Goal: Information Seeking & Learning: Learn about a topic

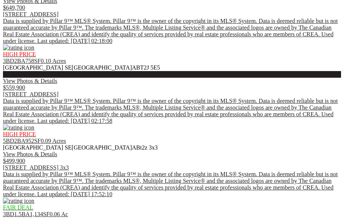
scroll to position [767, 0]
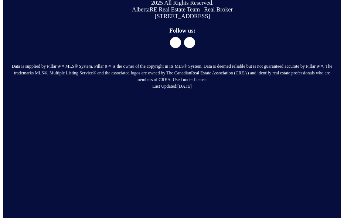
scroll to position [3874, 0]
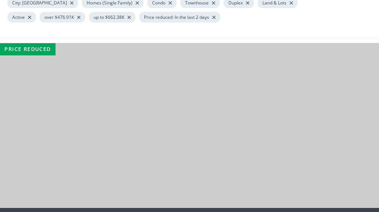
scroll to position [132, 0]
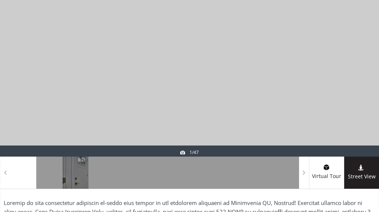
click at [343, 105] on div at bounding box center [361, 69] width 36 height 176
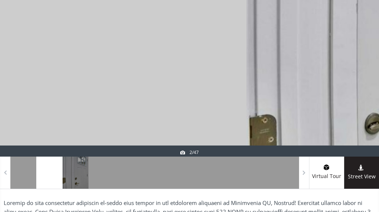
click at [343, 105] on div at bounding box center [361, 69] width 36 height 176
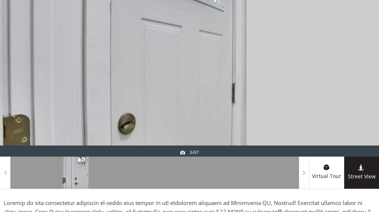
click at [343, 105] on div at bounding box center [361, 69] width 36 height 176
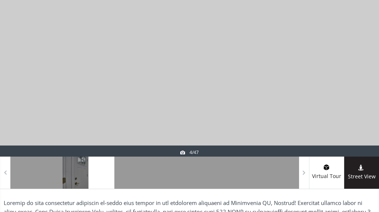
click at [343, 105] on div at bounding box center [361, 69] width 36 height 176
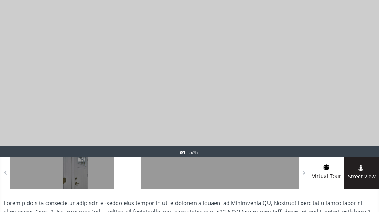
click at [343, 105] on div at bounding box center [361, 69] width 36 height 176
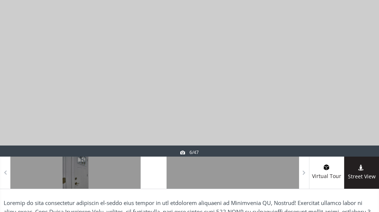
click at [343, 105] on div at bounding box center [361, 69] width 36 height 176
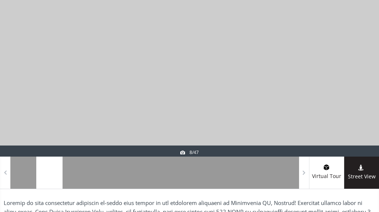
click at [343, 105] on div at bounding box center [361, 69] width 36 height 176
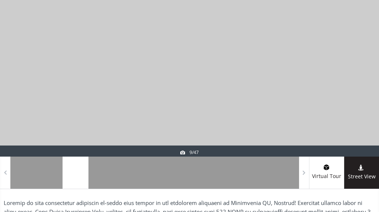
click at [343, 105] on div at bounding box center [361, 69] width 36 height 176
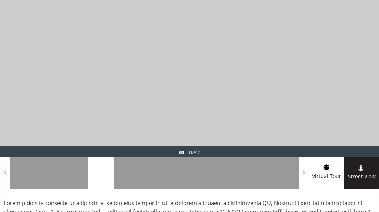
click at [343, 105] on div at bounding box center [361, 69] width 36 height 176
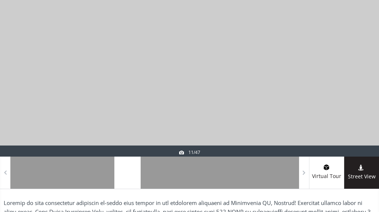
click at [343, 105] on div at bounding box center [361, 69] width 36 height 176
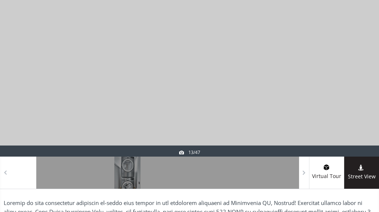
click at [343, 105] on div at bounding box center [361, 69] width 36 height 176
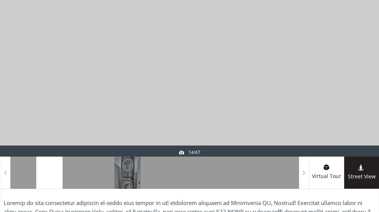
click at [343, 105] on div at bounding box center [361, 69] width 36 height 176
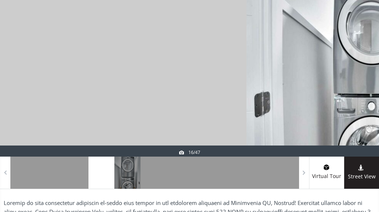
click at [343, 105] on div at bounding box center [361, 69] width 36 height 176
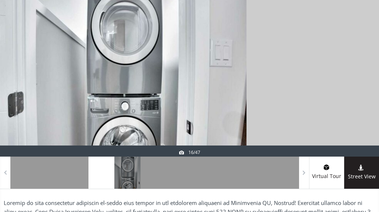
click at [343, 105] on div at bounding box center [361, 69] width 36 height 176
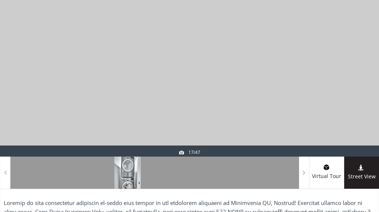
click at [343, 105] on div at bounding box center [361, 69] width 36 height 176
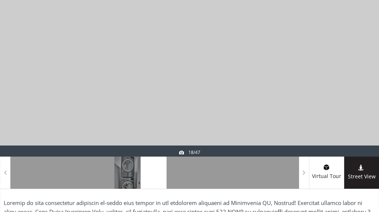
click at [343, 105] on div at bounding box center [361, 69] width 36 height 176
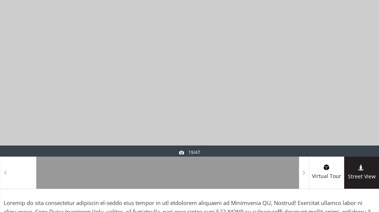
click at [343, 105] on div at bounding box center [361, 69] width 36 height 176
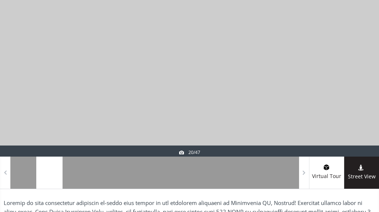
click at [343, 105] on div at bounding box center [361, 69] width 36 height 176
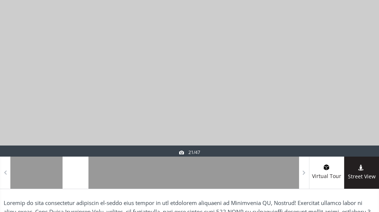
click at [343, 105] on div at bounding box center [361, 69] width 36 height 176
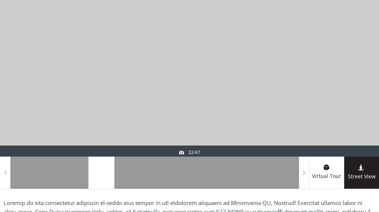
click at [343, 105] on div at bounding box center [361, 69] width 36 height 176
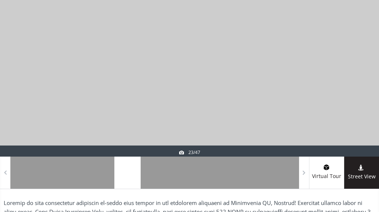
click at [343, 105] on div at bounding box center [361, 69] width 36 height 176
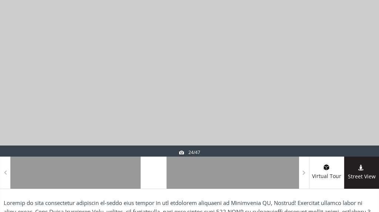
click at [343, 105] on div at bounding box center [361, 69] width 36 height 176
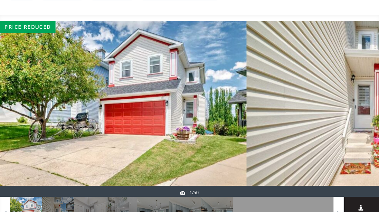
scroll to position [111, 0]
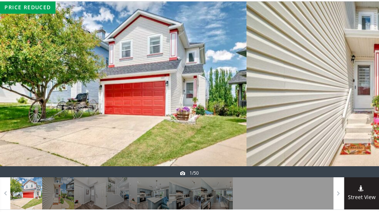
click at [343, 127] on div at bounding box center [361, 89] width 36 height 176
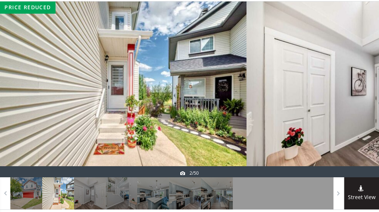
click at [343, 128] on div at bounding box center [361, 89] width 36 height 176
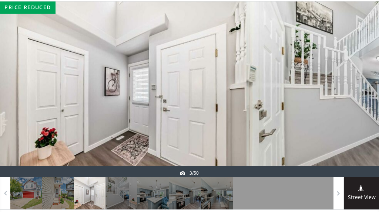
click at [343, 128] on div at bounding box center [361, 89] width 36 height 176
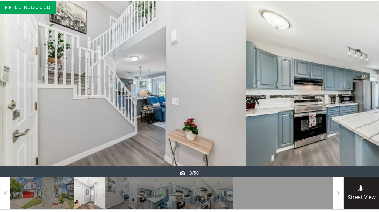
click at [343, 128] on div at bounding box center [361, 89] width 36 height 176
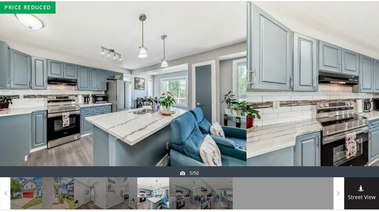
click at [343, 128] on div at bounding box center [361, 89] width 36 height 176
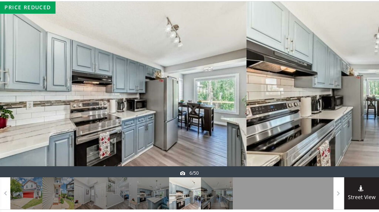
click at [343, 128] on div at bounding box center [361, 89] width 36 height 176
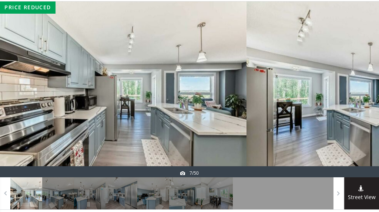
click at [343, 128] on div at bounding box center [361, 89] width 36 height 176
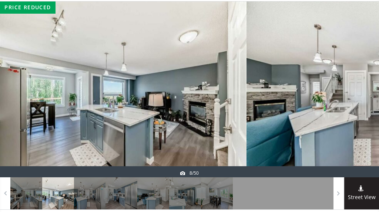
click at [343, 128] on div at bounding box center [361, 89] width 36 height 176
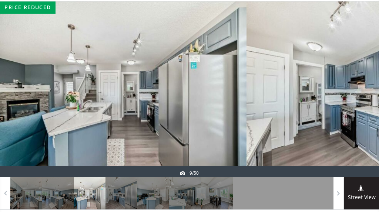
click at [343, 128] on div at bounding box center [361, 89] width 36 height 176
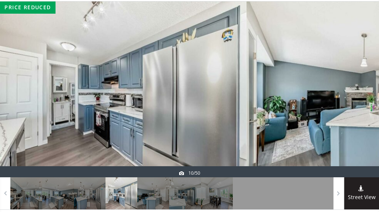
click at [343, 128] on div at bounding box center [361, 89] width 36 height 176
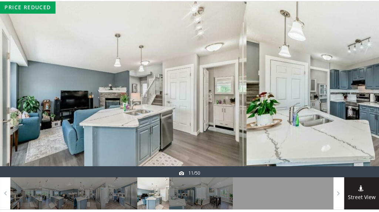
click at [343, 128] on div at bounding box center [361, 89] width 36 height 176
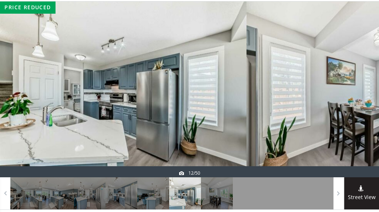
click at [343, 128] on div at bounding box center [361, 89] width 36 height 176
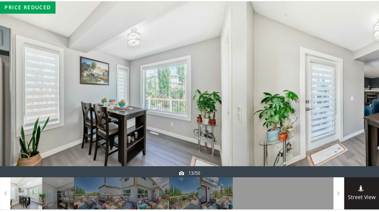
click at [343, 128] on div at bounding box center [361, 89] width 36 height 176
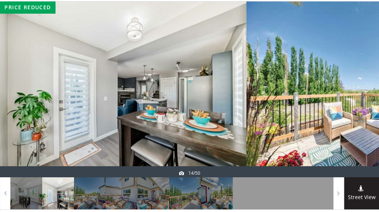
click at [343, 128] on div at bounding box center [361, 89] width 36 height 176
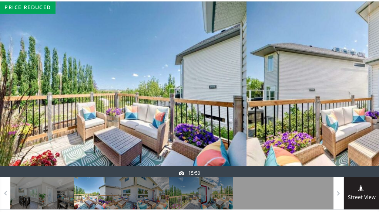
click at [343, 128] on div at bounding box center [361, 89] width 36 height 176
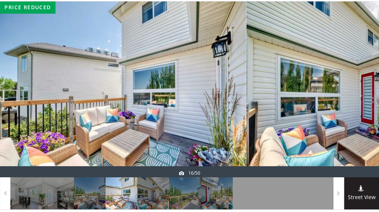
click at [343, 128] on div at bounding box center [361, 89] width 36 height 176
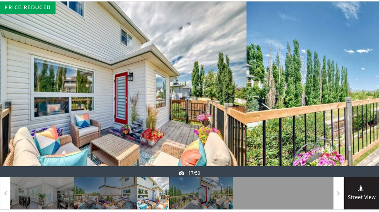
click at [343, 128] on div at bounding box center [361, 89] width 36 height 176
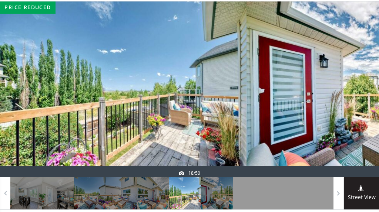
click at [343, 128] on div at bounding box center [361, 89] width 36 height 176
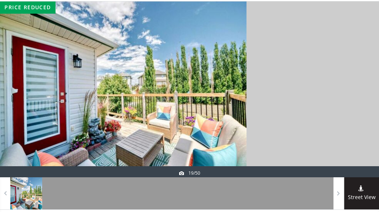
click at [343, 128] on div at bounding box center [361, 89] width 36 height 176
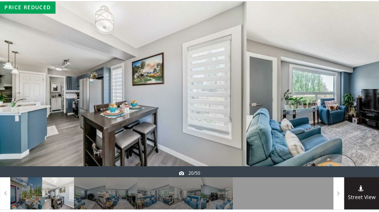
click at [343, 128] on div at bounding box center [361, 89] width 36 height 176
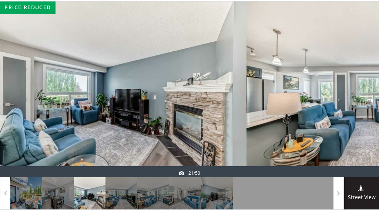
click at [343, 128] on div at bounding box center [361, 89] width 36 height 176
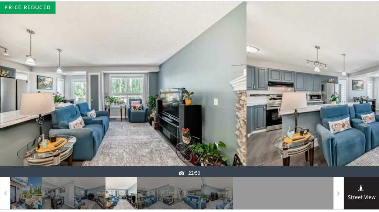
click at [343, 128] on div at bounding box center [361, 89] width 36 height 176
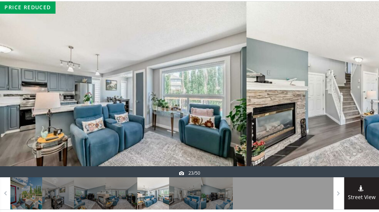
click at [343, 128] on div at bounding box center [361, 89] width 36 height 176
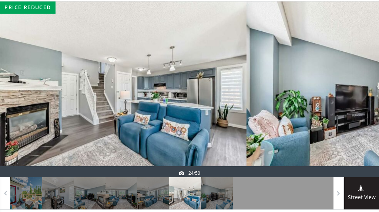
click at [343, 128] on div at bounding box center [361, 89] width 36 height 176
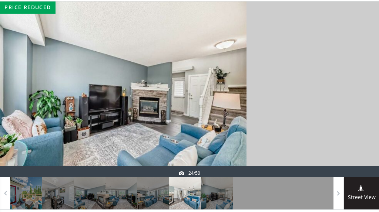
click at [343, 128] on div at bounding box center [361, 89] width 36 height 176
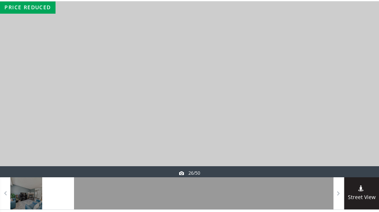
click at [343, 128] on div at bounding box center [361, 89] width 36 height 176
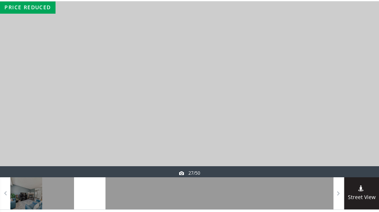
click at [343, 128] on div at bounding box center [361, 89] width 36 height 176
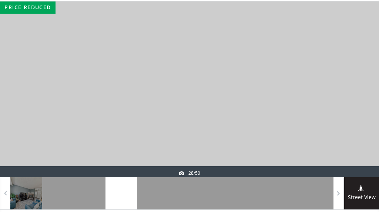
click at [343, 128] on div at bounding box center [361, 89] width 36 height 176
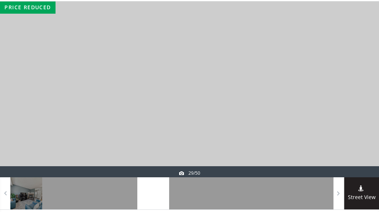
click at [343, 128] on div at bounding box center [361, 89] width 36 height 176
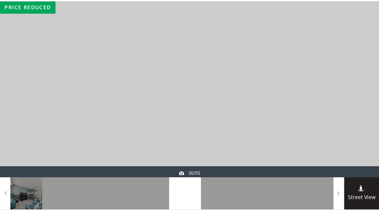
click at [343, 128] on div at bounding box center [361, 89] width 36 height 176
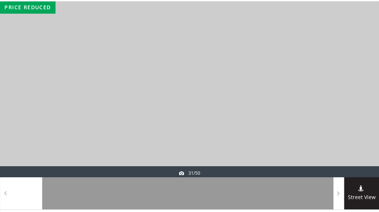
click at [343, 128] on div at bounding box center [361, 89] width 36 height 176
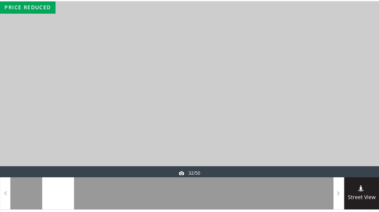
click at [343, 128] on div at bounding box center [361, 89] width 36 height 176
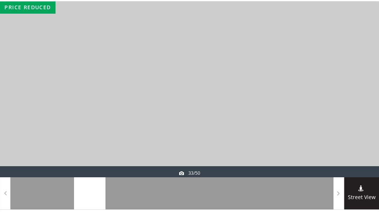
click at [343, 128] on div at bounding box center [361, 89] width 36 height 176
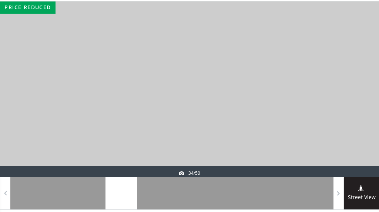
click at [343, 128] on div at bounding box center [361, 89] width 36 height 176
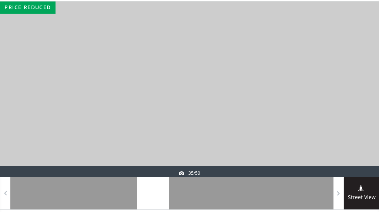
click at [343, 128] on div at bounding box center [361, 89] width 36 height 176
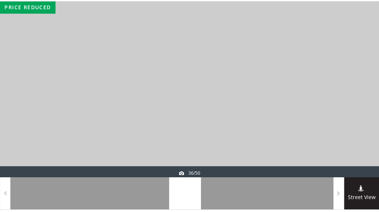
click at [343, 128] on div at bounding box center [361, 89] width 36 height 176
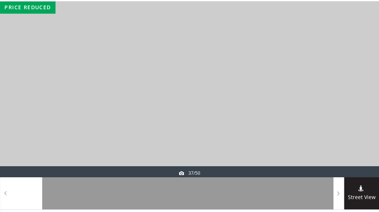
click at [343, 128] on div at bounding box center [361, 89] width 36 height 176
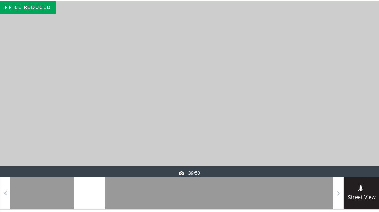
click at [343, 128] on div at bounding box center [361, 89] width 36 height 176
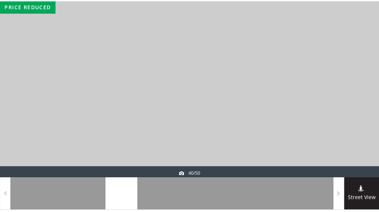
click at [343, 128] on div at bounding box center [361, 89] width 36 height 176
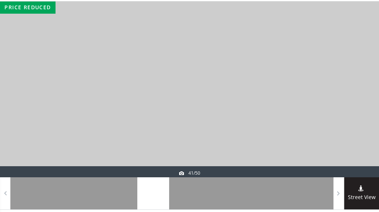
click at [343, 128] on div at bounding box center [361, 89] width 36 height 176
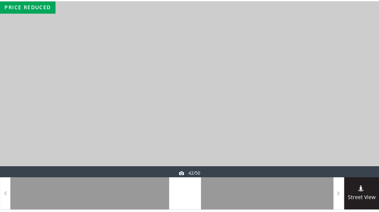
click at [343, 128] on div at bounding box center [361, 89] width 36 height 176
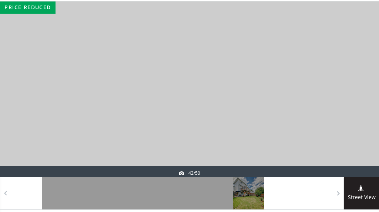
click at [343, 128] on div at bounding box center [361, 89] width 36 height 176
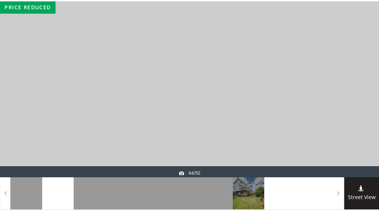
click at [343, 128] on div at bounding box center [361, 89] width 36 height 176
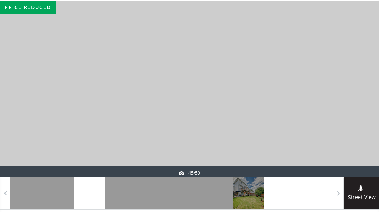
click at [343, 128] on div at bounding box center [361, 89] width 36 height 176
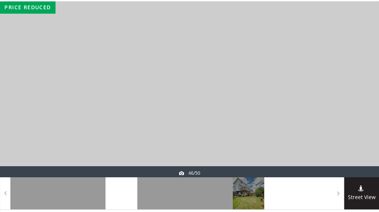
click at [343, 128] on div at bounding box center [361, 89] width 36 height 176
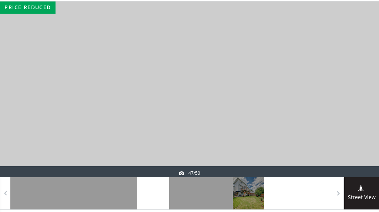
click at [343, 128] on div at bounding box center [361, 89] width 36 height 176
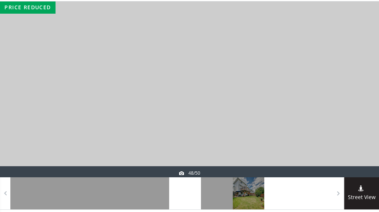
click at [343, 128] on div at bounding box center [361, 89] width 36 height 176
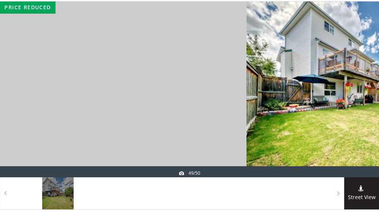
click at [343, 128] on div at bounding box center [361, 89] width 36 height 176
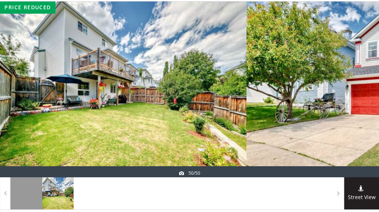
click at [343, 134] on div at bounding box center [361, 89] width 36 height 176
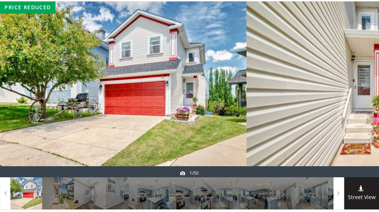
click at [343, 134] on div at bounding box center [361, 89] width 36 height 176
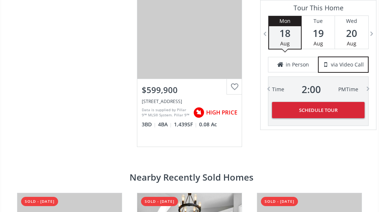
scroll to position [1554, 0]
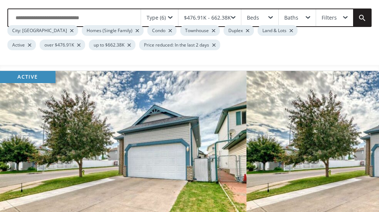
scroll to position [111, 0]
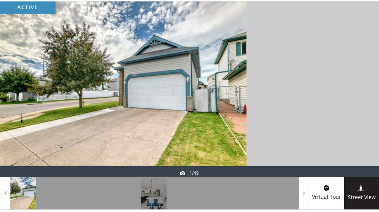
click at [343, 130] on div at bounding box center [361, 89] width 36 height 176
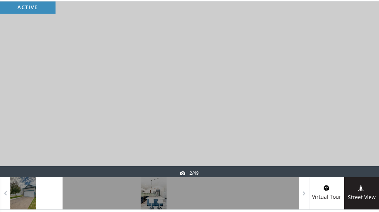
click at [343, 130] on div at bounding box center [361, 89] width 36 height 176
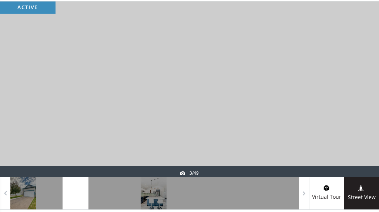
click at [343, 130] on div at bounding box center [361, 89] width 36 height 176
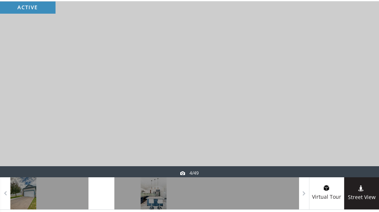
click at [343, 130] on div at bounding box center [361, 89] width 36 height 176
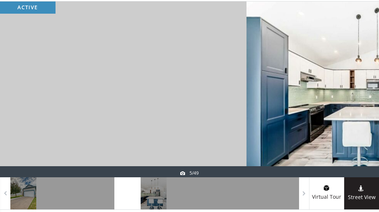
click at [343, 128] on div at bounding box center [361, 89] width 36 height 176
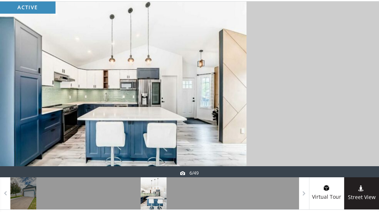
click at [343, 139] on div at bounding box center [361, 89] width 36 height 176
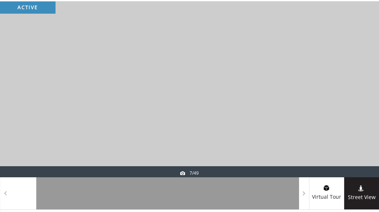
click at [343, 139] on div at bounding box center [361, 89] width 36 height 176
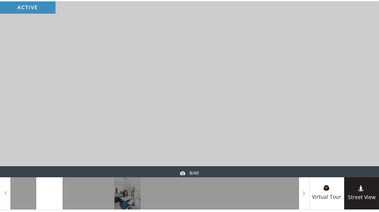
click at [343, 139] on div at bounding box center [361, 89] width 36 height 176
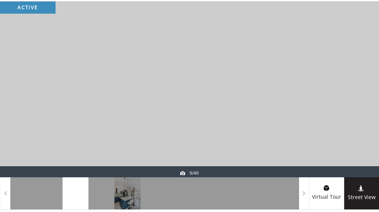
click at [343, 139] on div at bounding box center [361, 89] width 36 height 176
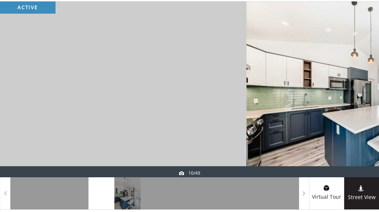
click at [343, 139] on div at bounding box center [361, 89] width 36 height 176
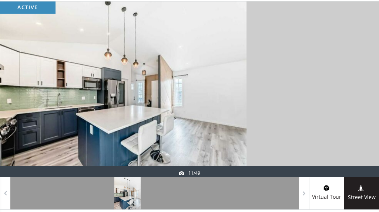
click at [343, 139] on div at bounding box center [361, 89] width 36 height 176
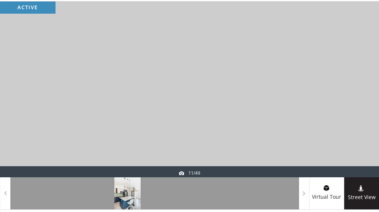
click at [343, 139] on div at bounding box center [361, 89] width 36 height 176
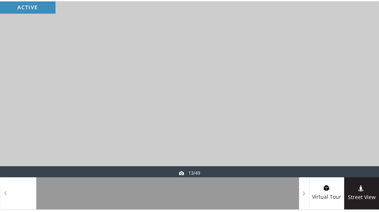
click at [343, 139] on div at bounding box center [361, 89] width 36 height 176
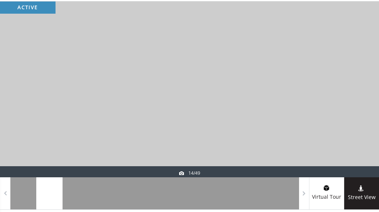
click at [343, 139] on div at bounding box center [361, 89] width 36 height 176
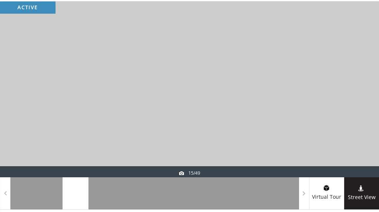
click at [343, 139] on div at bounding box center [361, 89] width 36 height 176
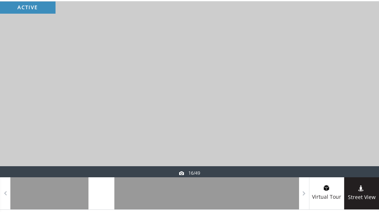
click at [343, 139] on div at bounding box center [361, 89] width 36 height 176
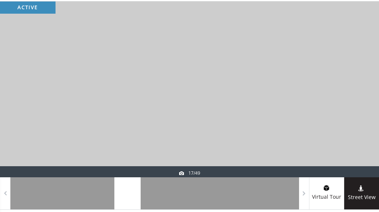
click at [343, 139] on div at bounding box center [361, 89] width 36 height 176
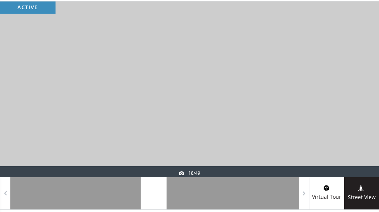
click at [343, 139] on div at bounding box center [361, 89] width 36 height 176
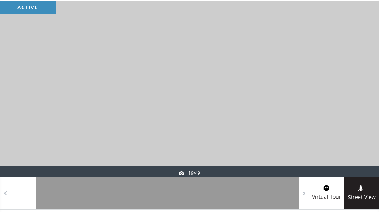
click at [343, 139] on div at bounding box center [361, 89] width 36 height 176
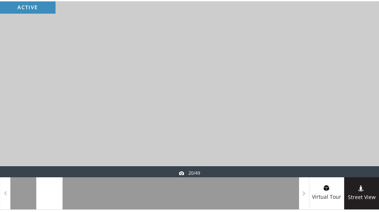
click at [343, 139] on div at bounding box center [361, 89] width 36 height 176
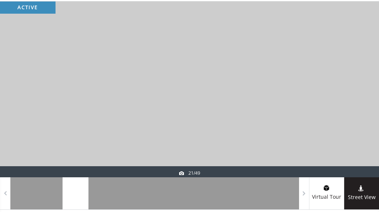
click at [343, 139] on div at bounding box center [361, 89] width 36 height 176
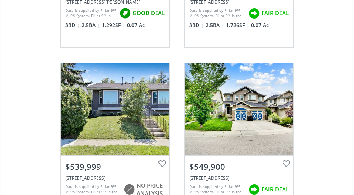
scroll to position [740, 0]
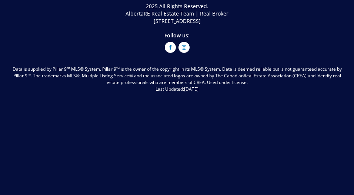
scroll to position [1961, 0]
